Goal: Information Seeking & Learning: Learn about a topic

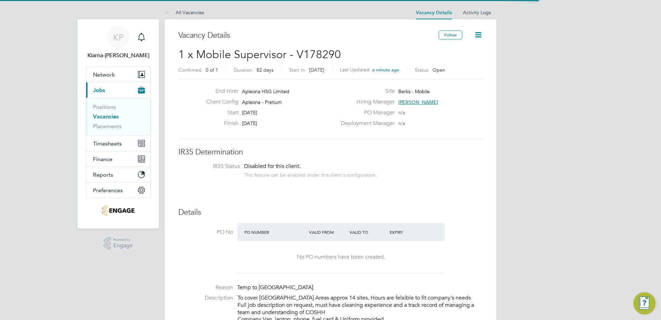
scroll to position [20, 61]
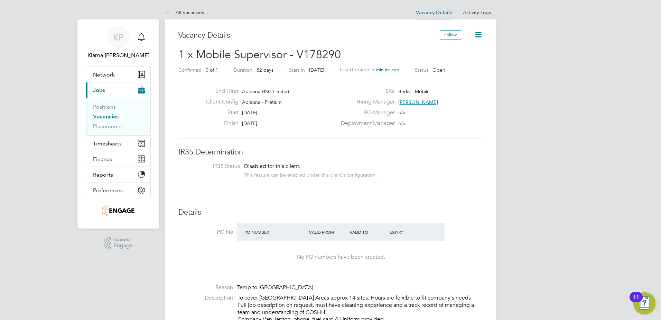
click at [104, 116] on link "Vacancies" at bounding box center [106, 116] width 26 height 7
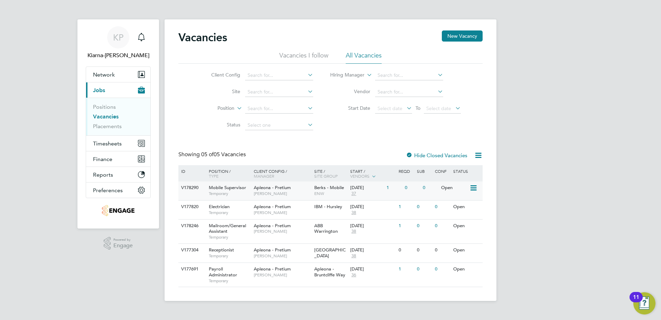
click at [292, 186] on div "Apleona - Pretium Julie Tante" at bounding box center [282, 190] width 61 height 18
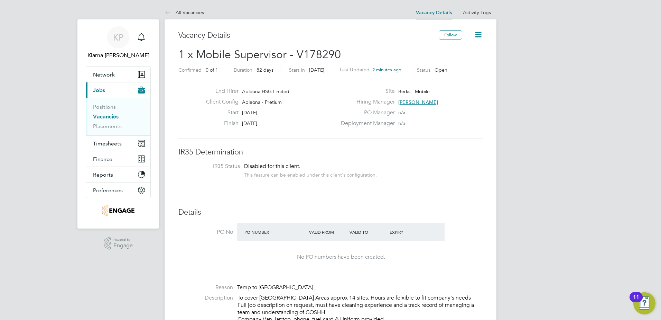
drag, startPoint x: 432, startPoint y: 151, endPoint x: 248, endPoint y: 111, distance: 188.0
drag, startPoint x: 248, startPoint y: 111, endPoint x: 326, endPoint y: 128, distance: 79.2
click at [328, 126] on div "Finish [DATE]" at bounding box center [269, 125] width 136 height 11
